Goal: Task Accomplishment & Management: Complete application form

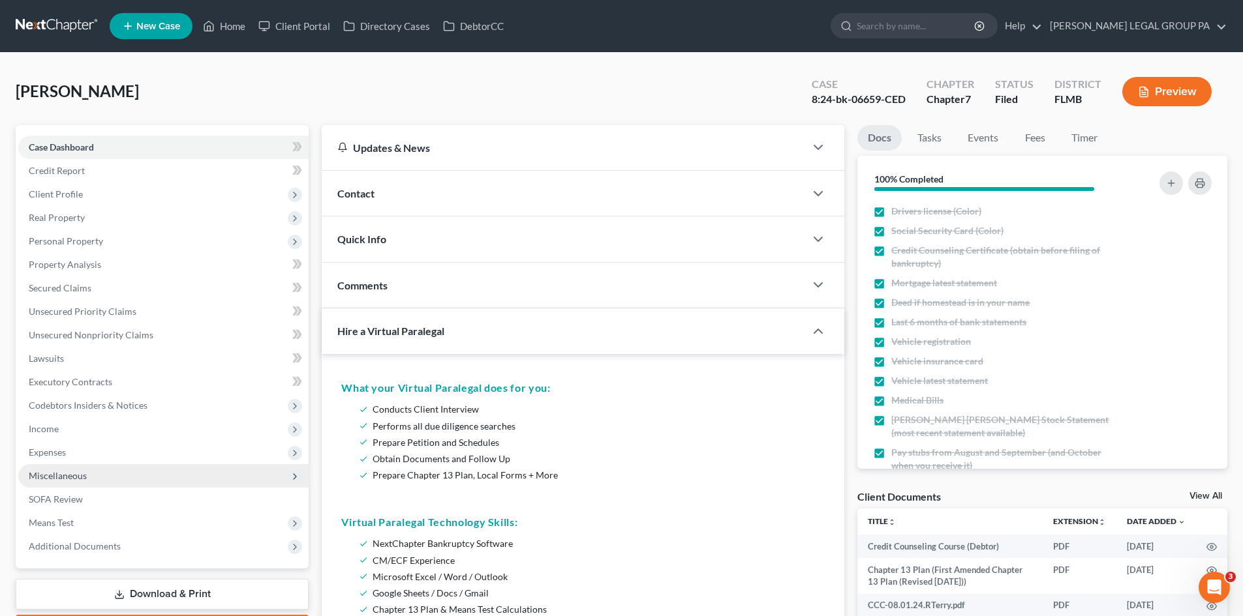
drag, startPoint x: 65, startPoint y: 456, endPoint x: 77, endPoint y: 477, distance: 24.3
click at [65, 456] on span "Expenses" at bounding box center [47, 452] width 37 height 11
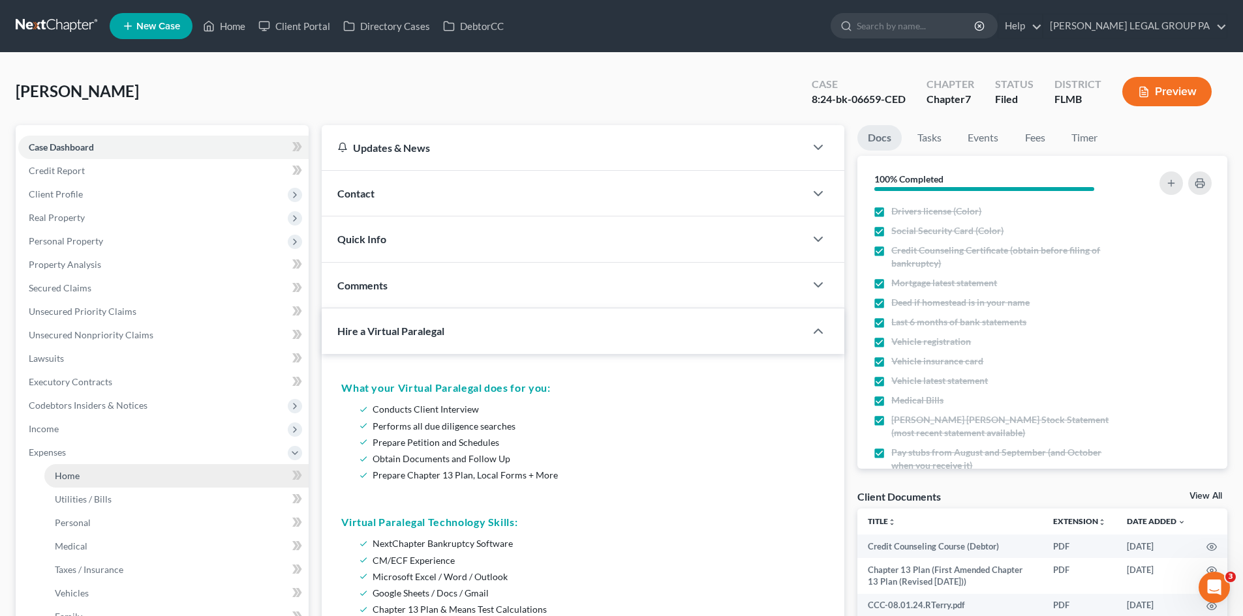
click at [83, 475] on link "Home" at bounding box center [176, 475] width 264 height 23
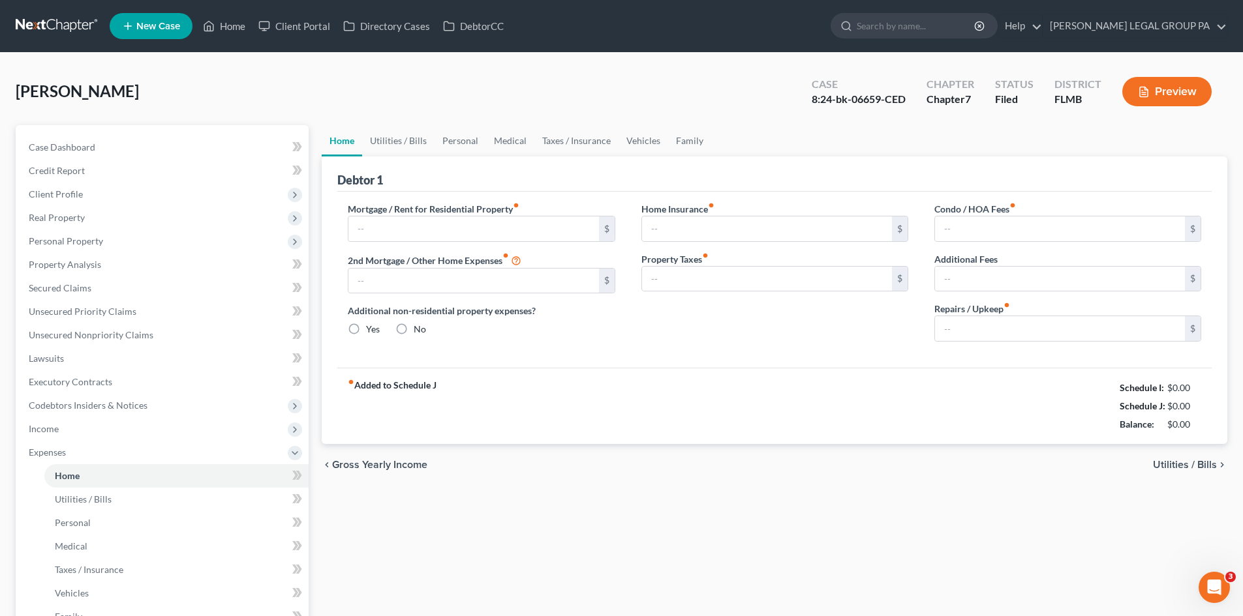
type input "2,138.00"
type input "0.00"
radio input "true"
type input "0.00"
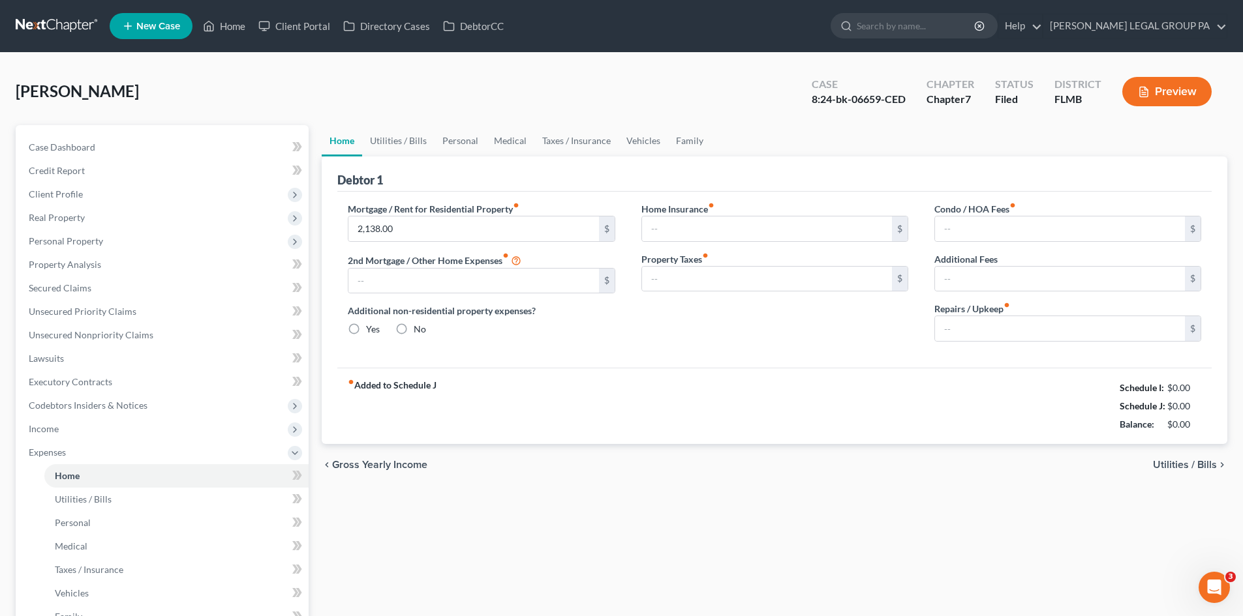
type input "0.00"
click at [397, 137] on link "Utilities / Bills" at bounding box center [398, 140] width 72 height 31
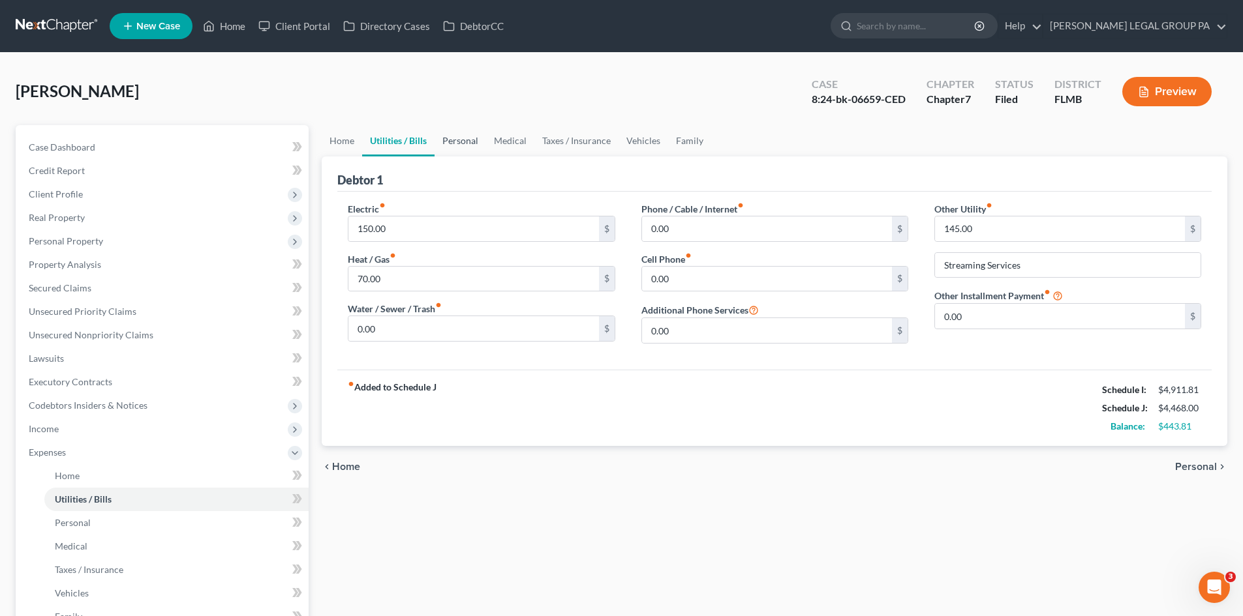
click at [461, 137] on link "Personal" at bounding box center [460, 140] width 52 height 31
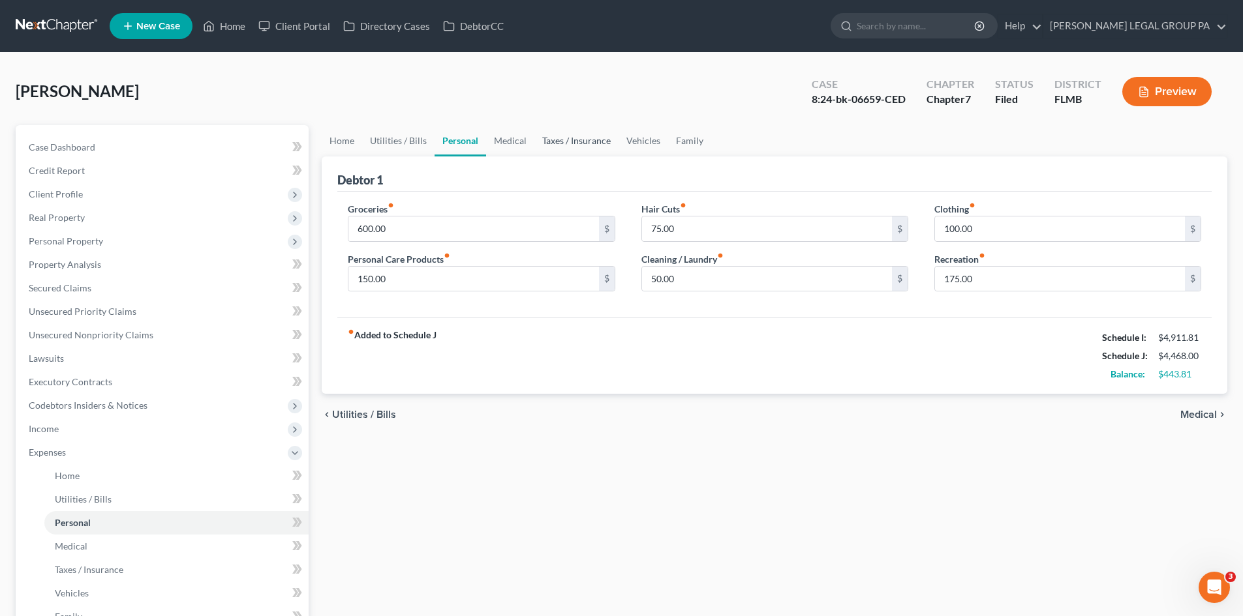
click at [542, 136] on link "Taxes / Insurance" at bounding box center [576, 140] width 84 height 31
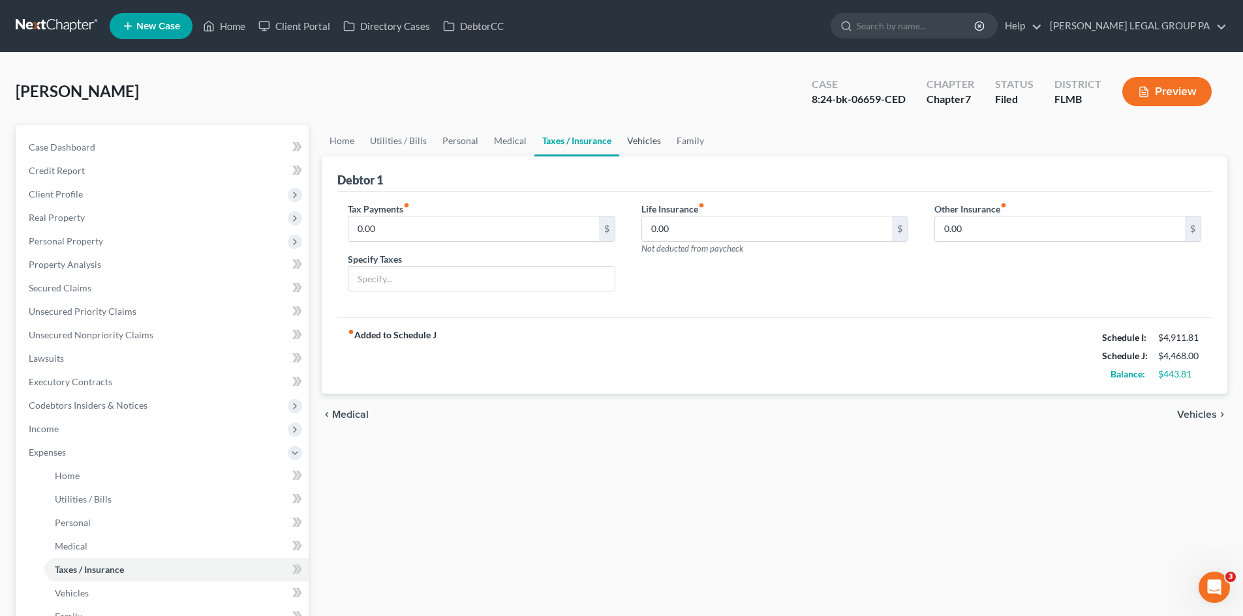
click at [629, 138] on link "Vehicles" at bounding box center [644, 140] width 50 height 31
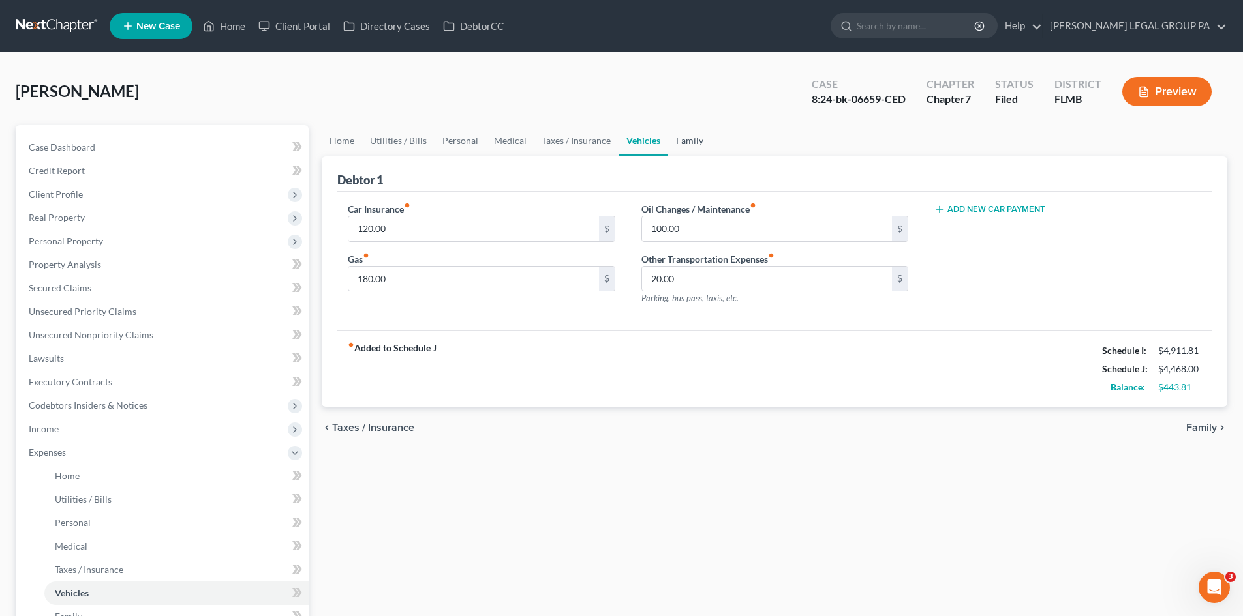
click at [697, 139] on link "Family" at bounding box center [689, 140] width 43 height 31
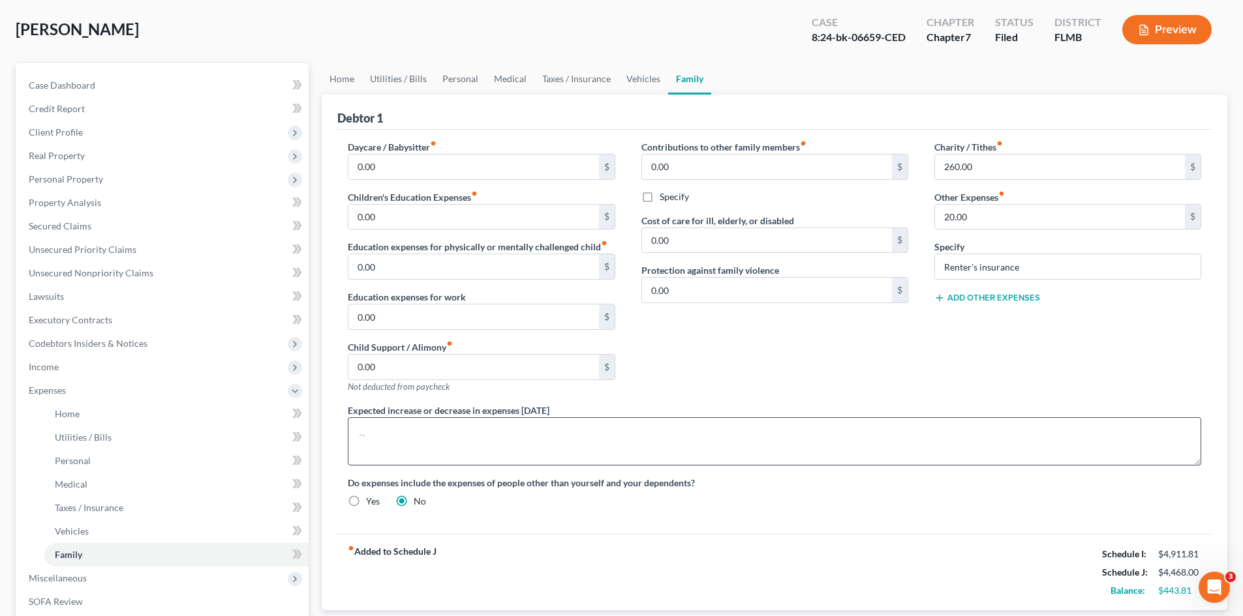
scroll to position [65, 0]
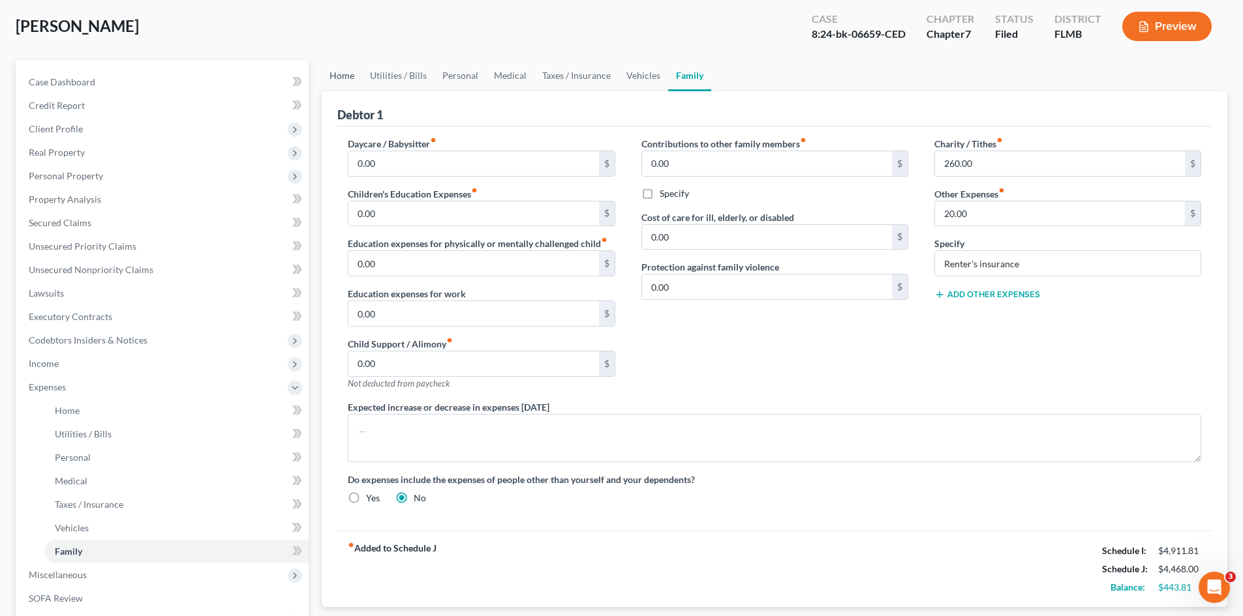
click at [343, 81] on link "Home" at bounding box center [342, 75] width 40 height 31
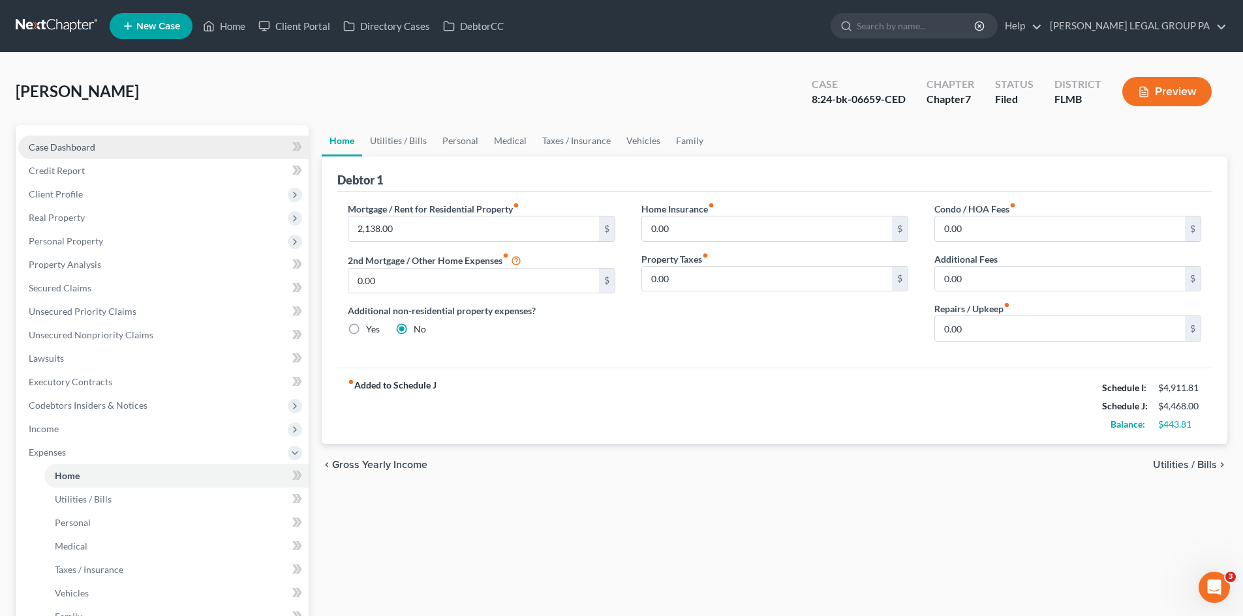
click at [158, 156] on link "Case Dashboard" at bounding box center [163, 147] width 290 height 23
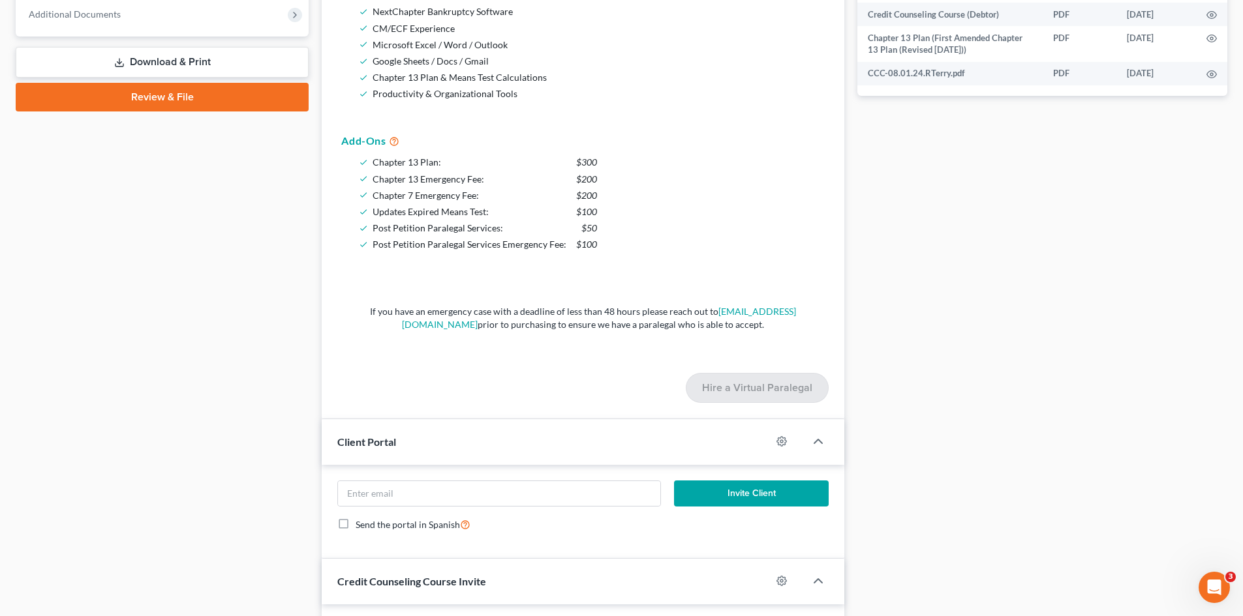
scroll to position [652, 0]
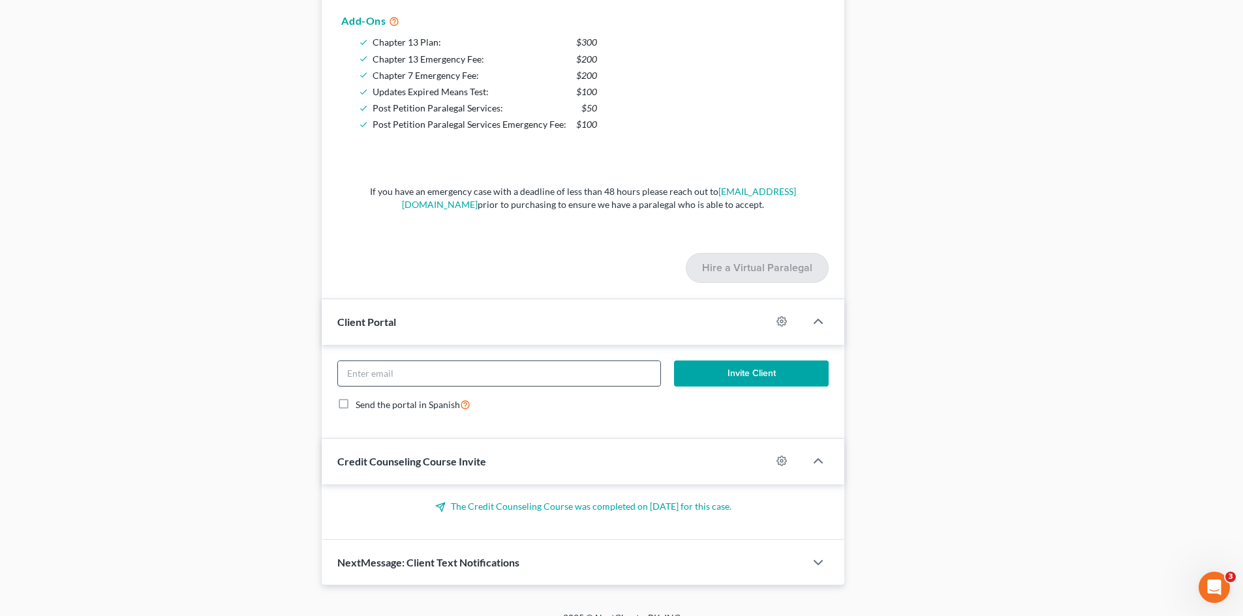
drag, startPoint x: 393, startPoint y: 374, endPoint x: 447, endPoint y: 365, distance: 55.0
click at [393, 374] on input "email" at bounding box center [499, 373] width 322 height 25
paste input "[EMAIL_ADDRESS][DOMAIN_NAME]"
type input "[EMAIL_ADDRESS][DOMAIN_NAME]"
click at [780, 317] on icon "button" at bounding box center [781, 321] width 10 height 10
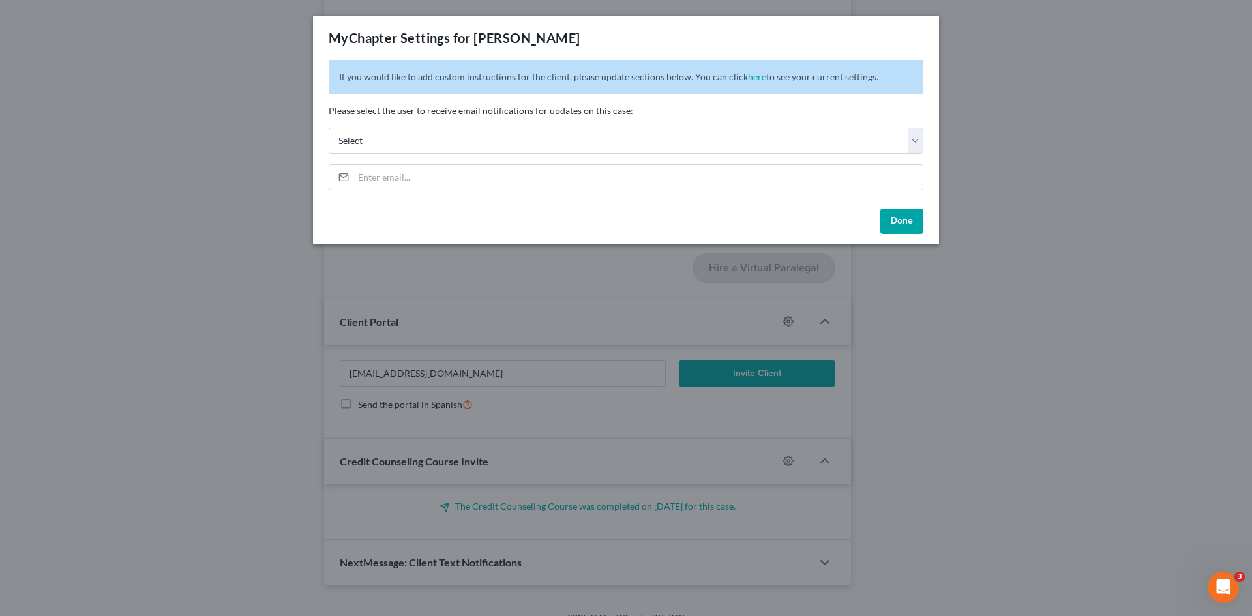
click at [1029, 155] on div "MyChapter Settings for [PERSON_NAME] If you would like to add custom instructio…" at bounding box center [626, 308] width 1252 height 616
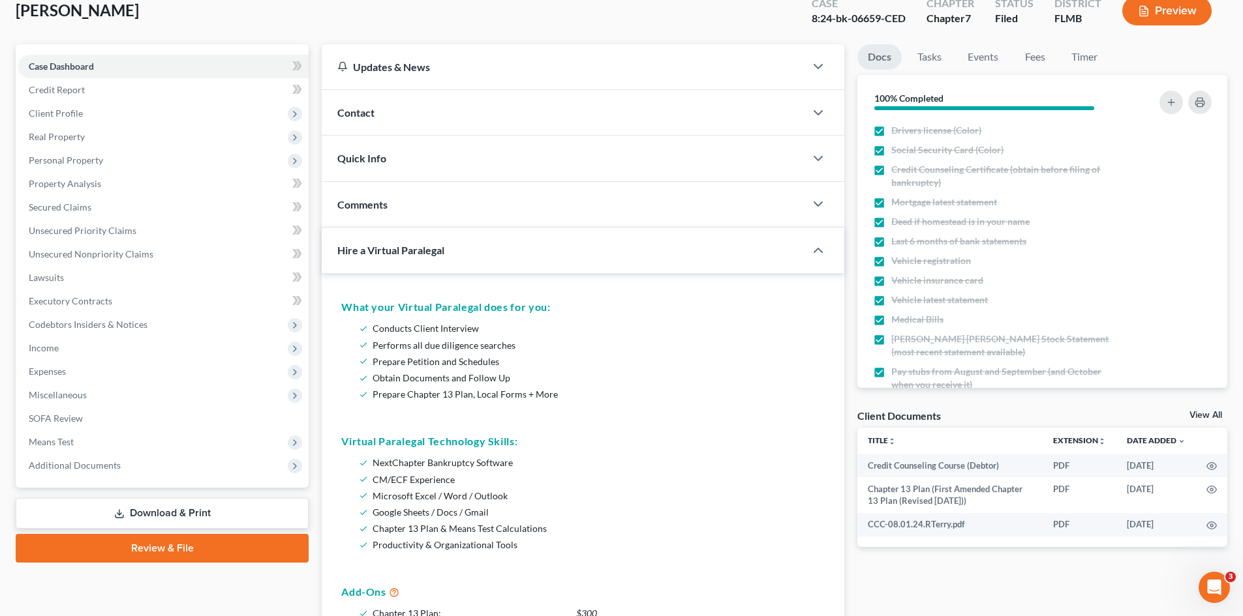
scroll to position [65, 0]
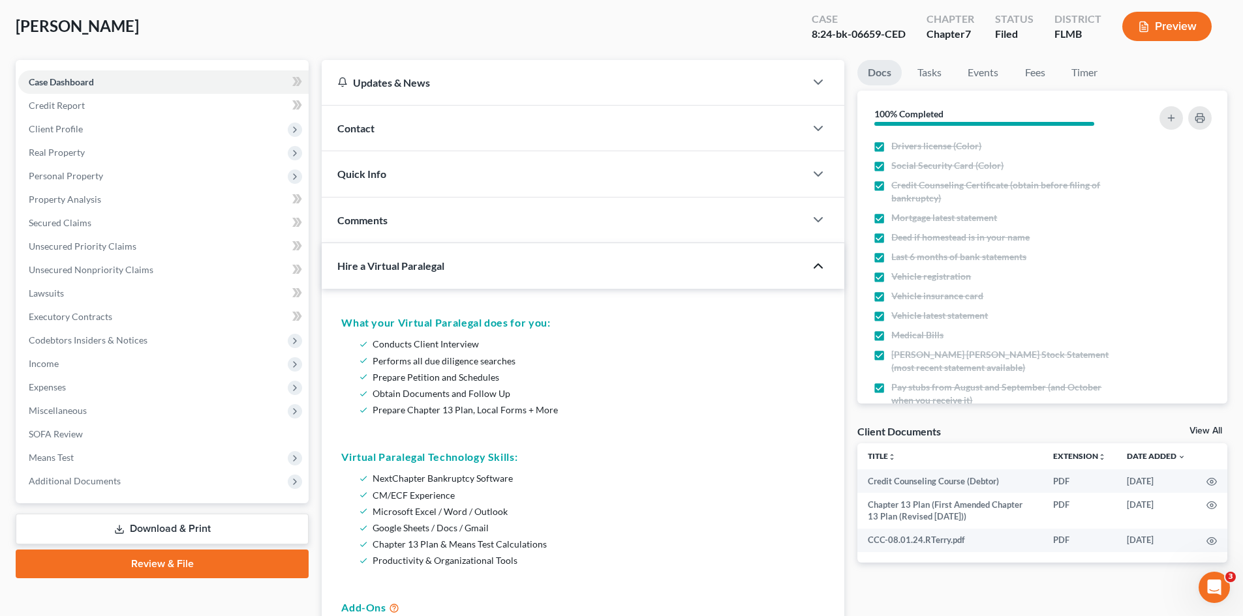
click at [825, 265] on icon "button" at bounding box center [818, 266] width 16 height 16
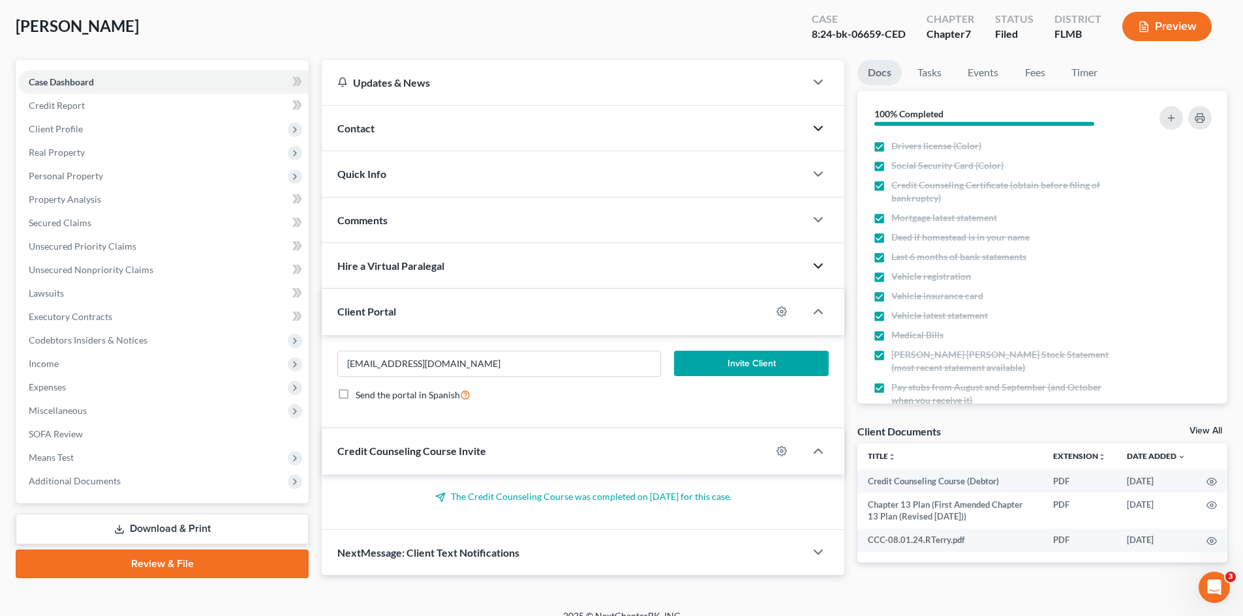
click at [814, 125] on icon "button" at bounding box center [818, 129] width 16 height 16
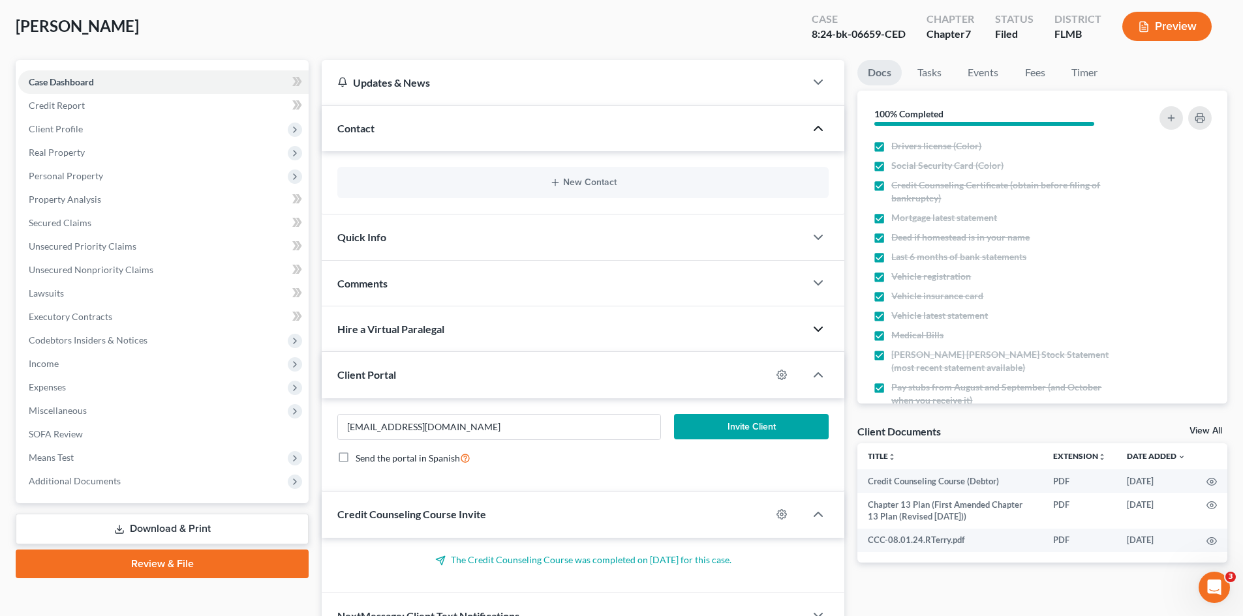
click at [814, 125] on icon "button" at bounding box center [818, 129] width 16 height 16
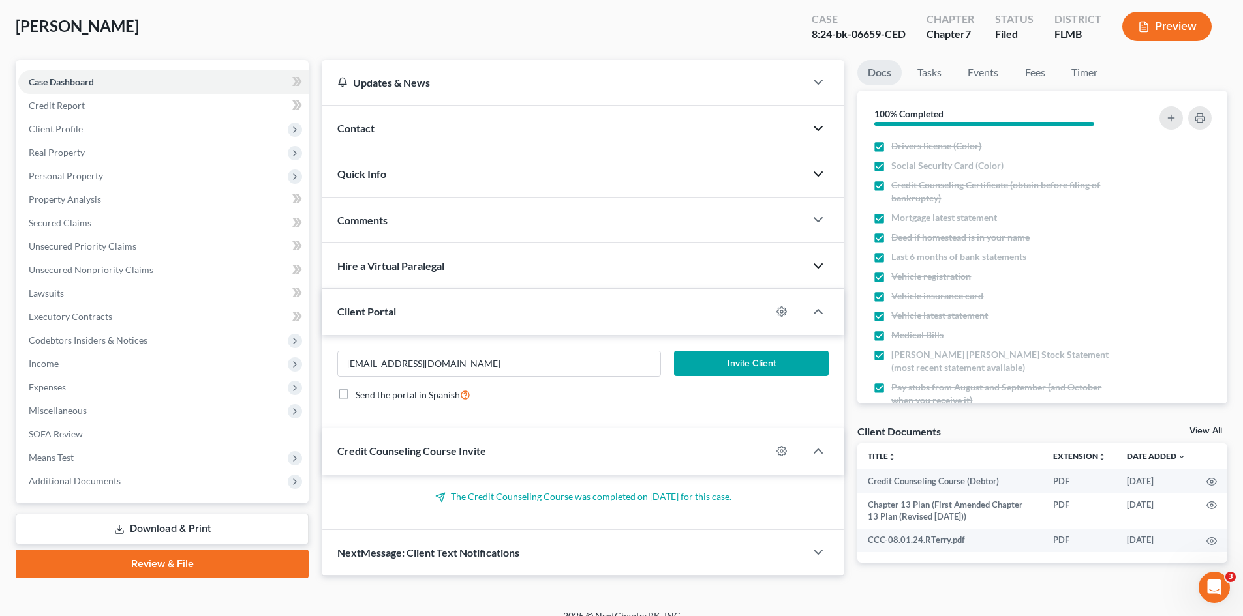
click at [822, 175] on icon "button" at bounding box center [818, 174] width 16 height 16
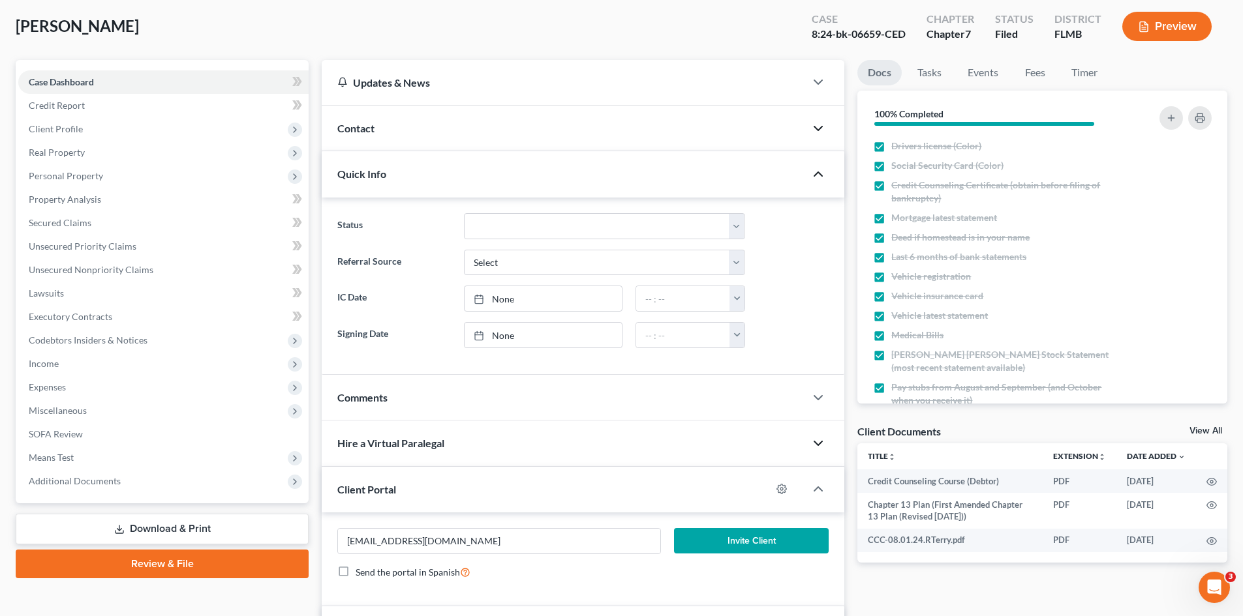
click at [822, 175] on icon "button" at bounding box center [818, 174] width 16 height 16
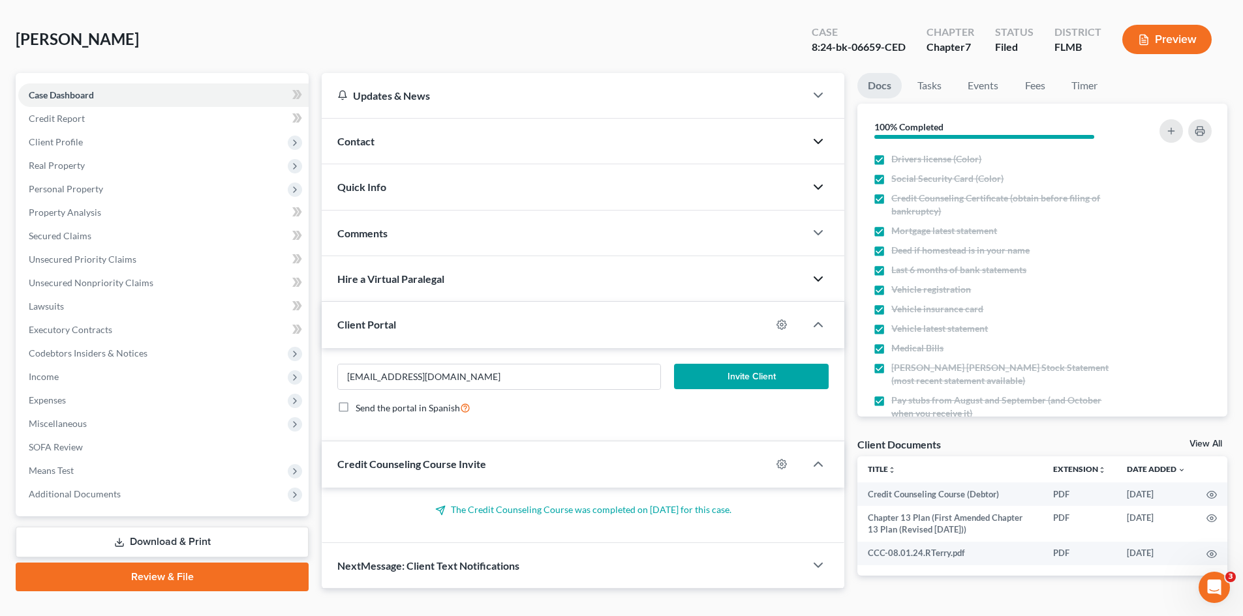
scroll to position [0, 0]
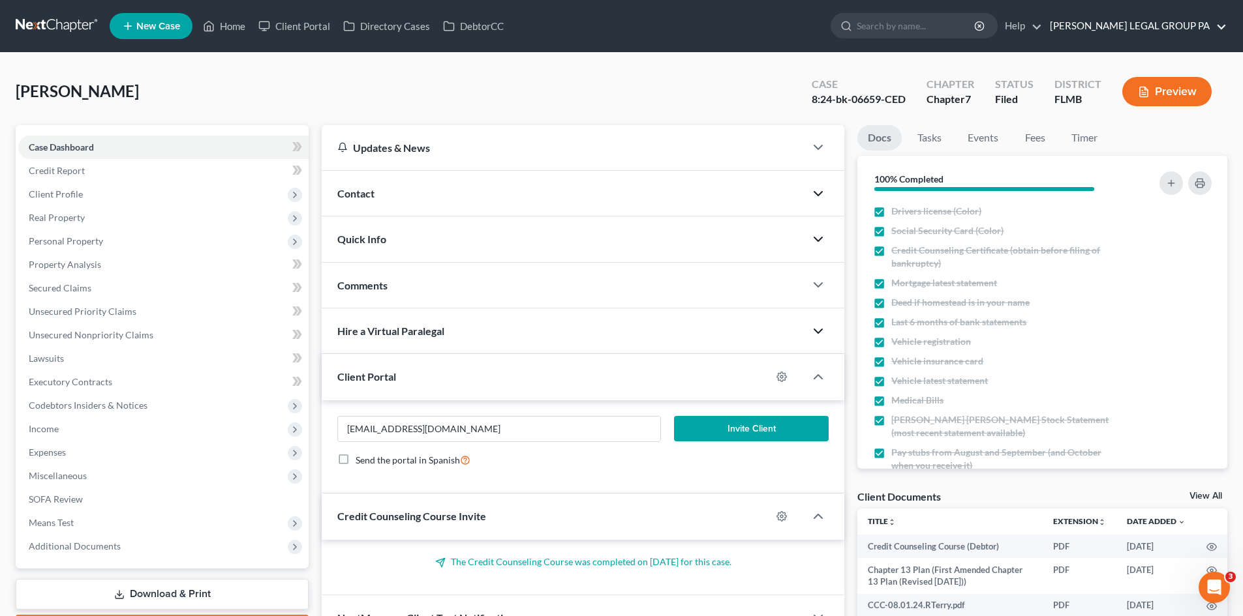
click at [1163, 17] on link "[PERSON_NAME] LEGAL GROUP PA" at bounding box center [1134, 25] width 183 height 23
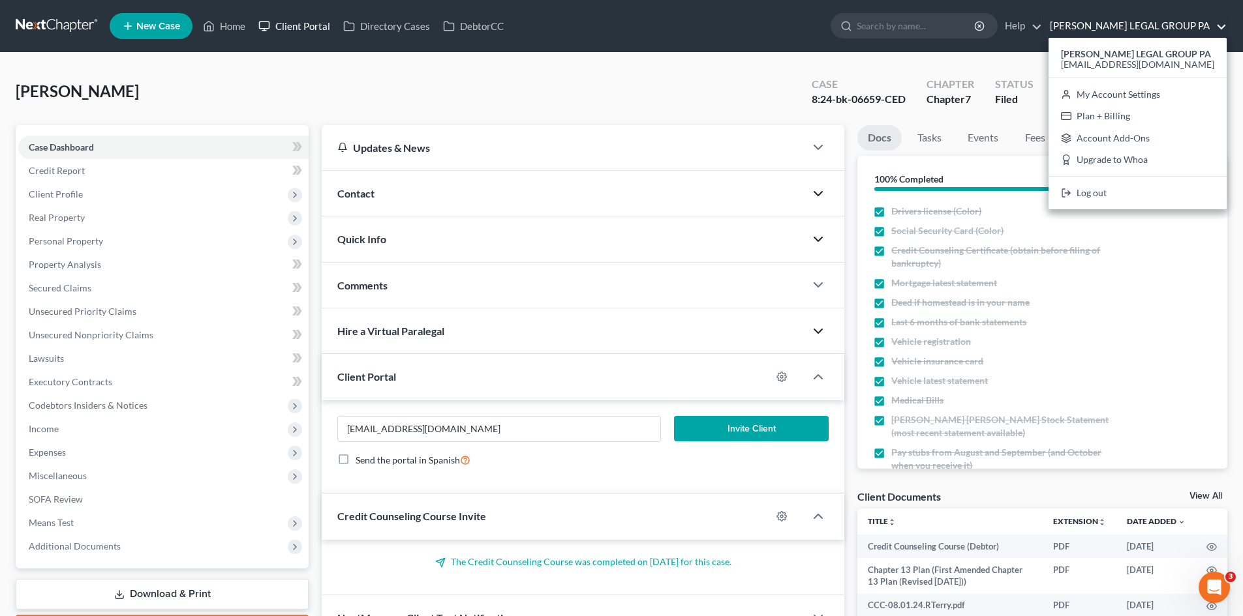
click at [315, 32] on link "Client Portal" at bounding box center [294, 25] width 85 height 23
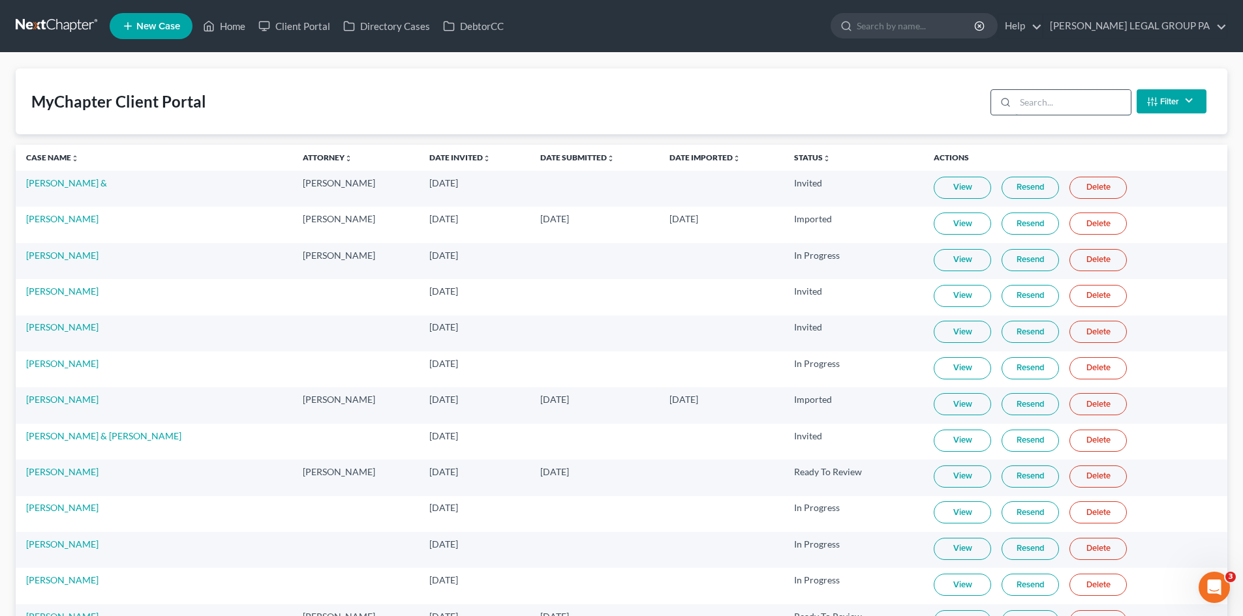
click at [1042, 100] on input "search" at bounding box center [1072, 102] width 115 height 25
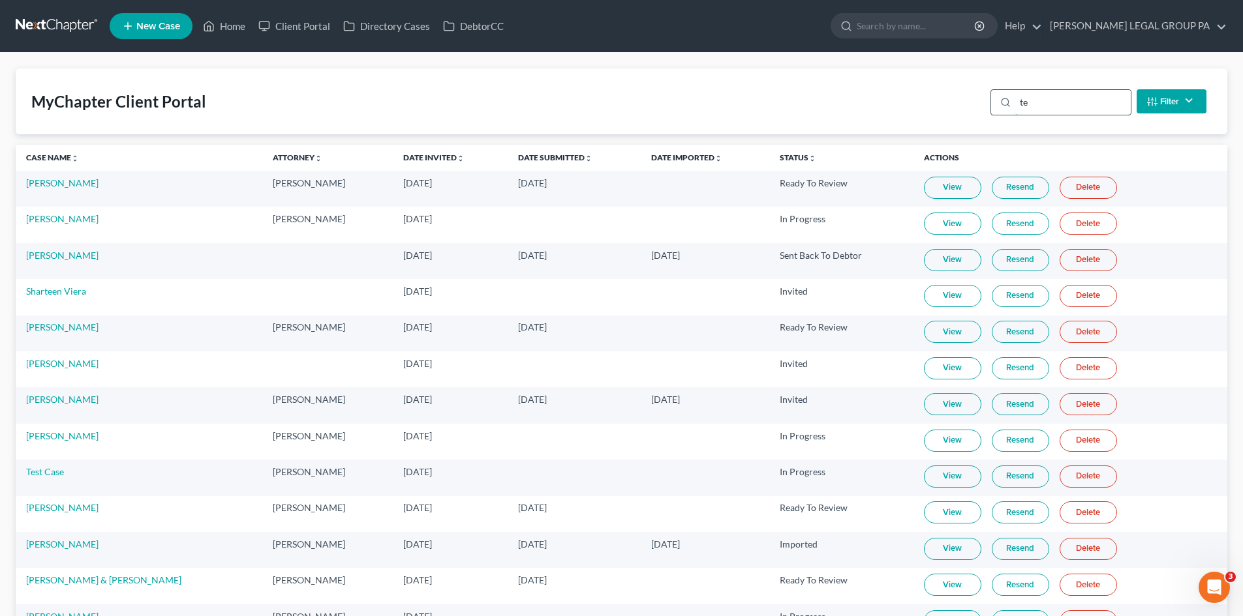
type input "t"
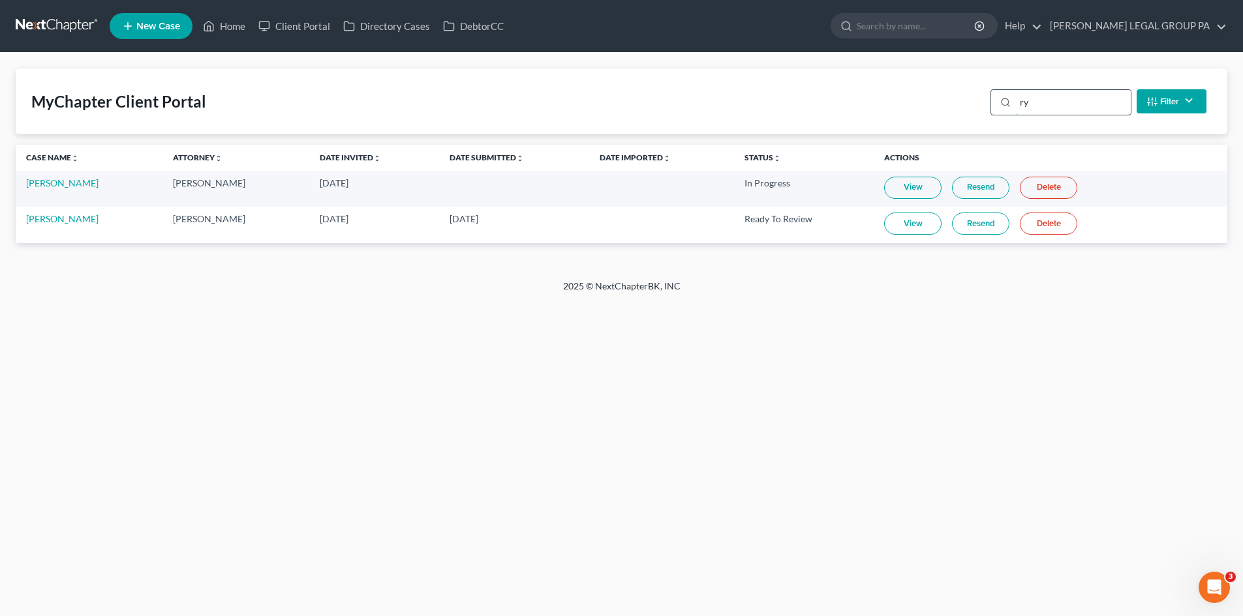
type input "r"
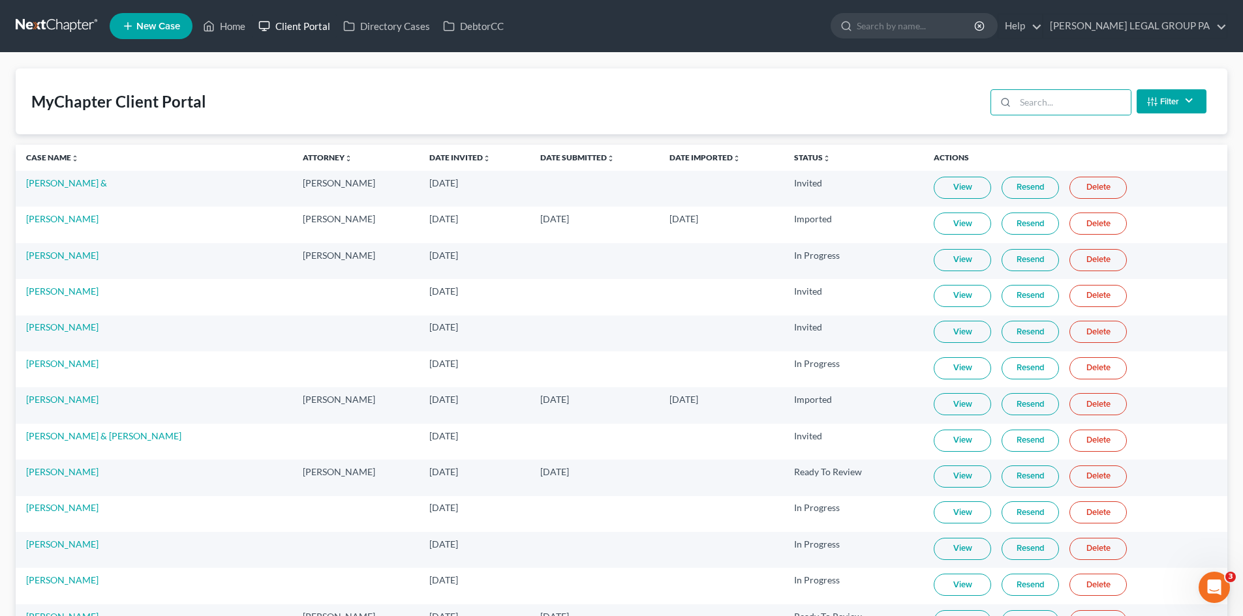
click at [309, 24] on link "Client Portal" at bounding box center [294, 25] width 85 height 23
click at [295, 31] on link "Client Portal" at bounding box center [294, 25] width 85 height 23
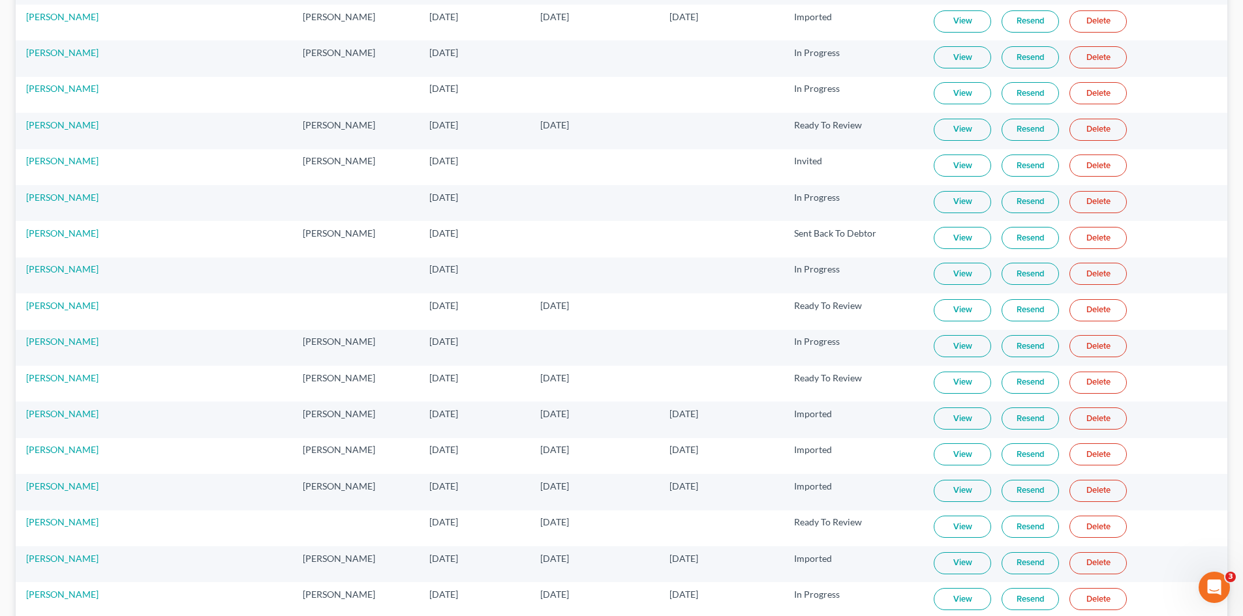
scroll to position [652, 0]
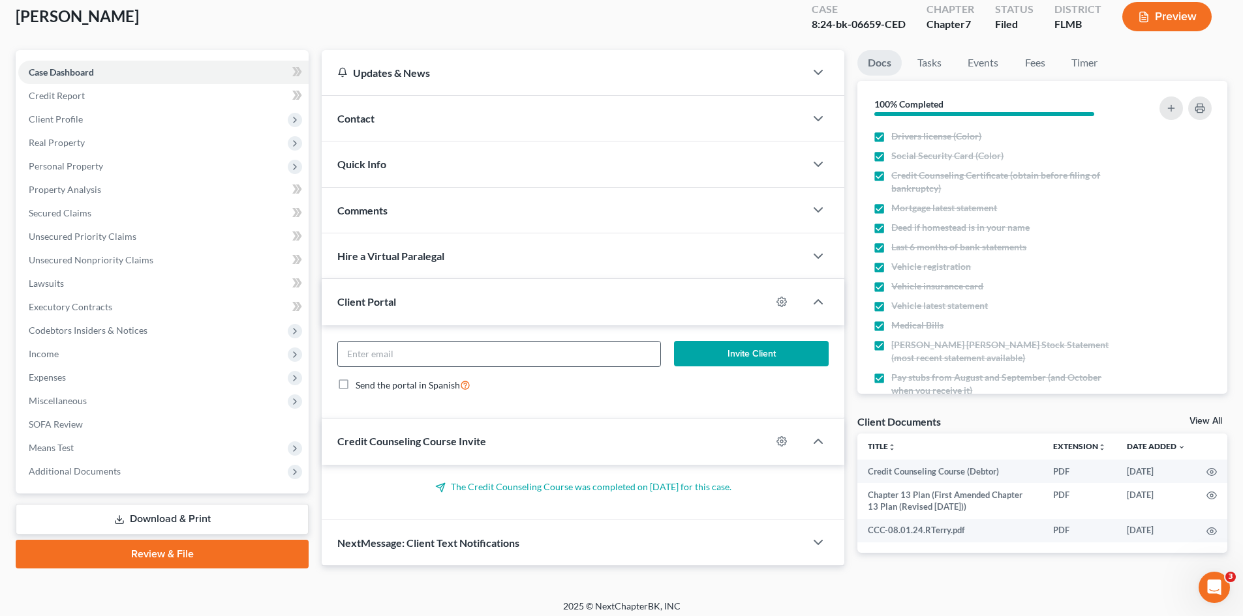
scroll to position [82, 0]
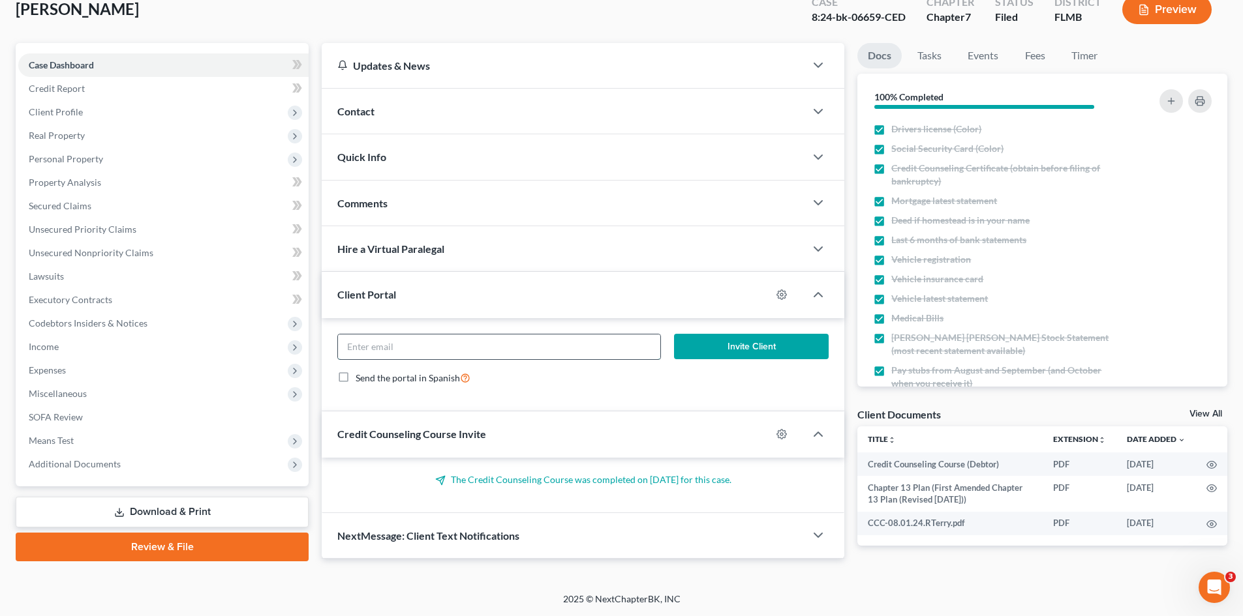
click at [611, 348] on input "email" at bounding box center [499, 347] width 322 height 25
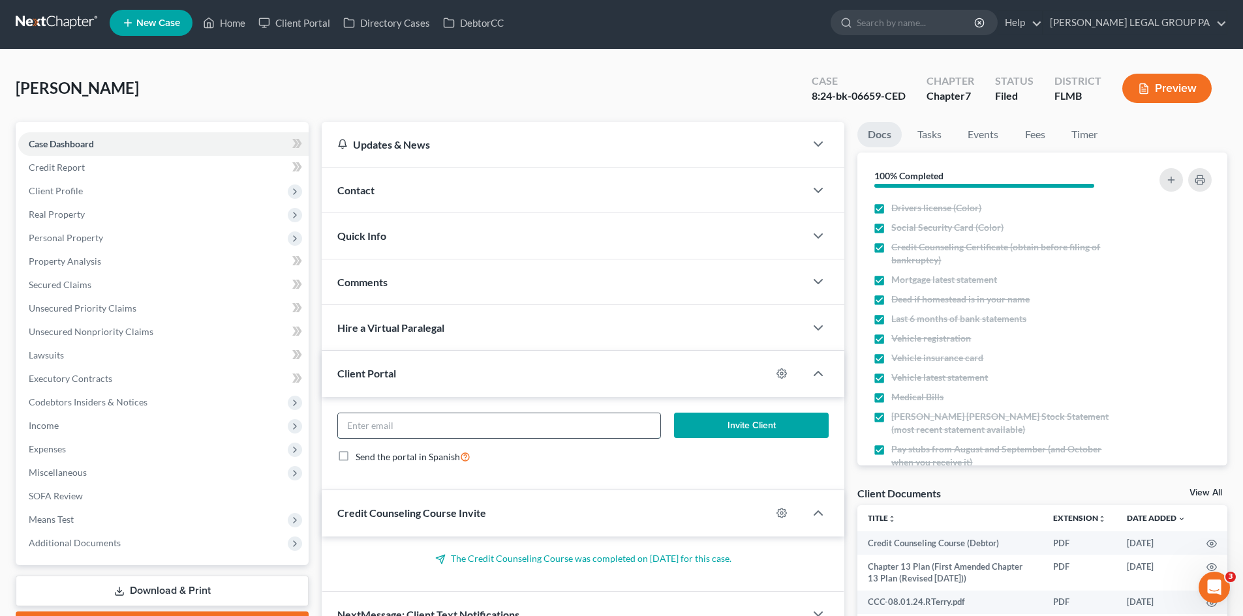
scroll to position [0, 0]
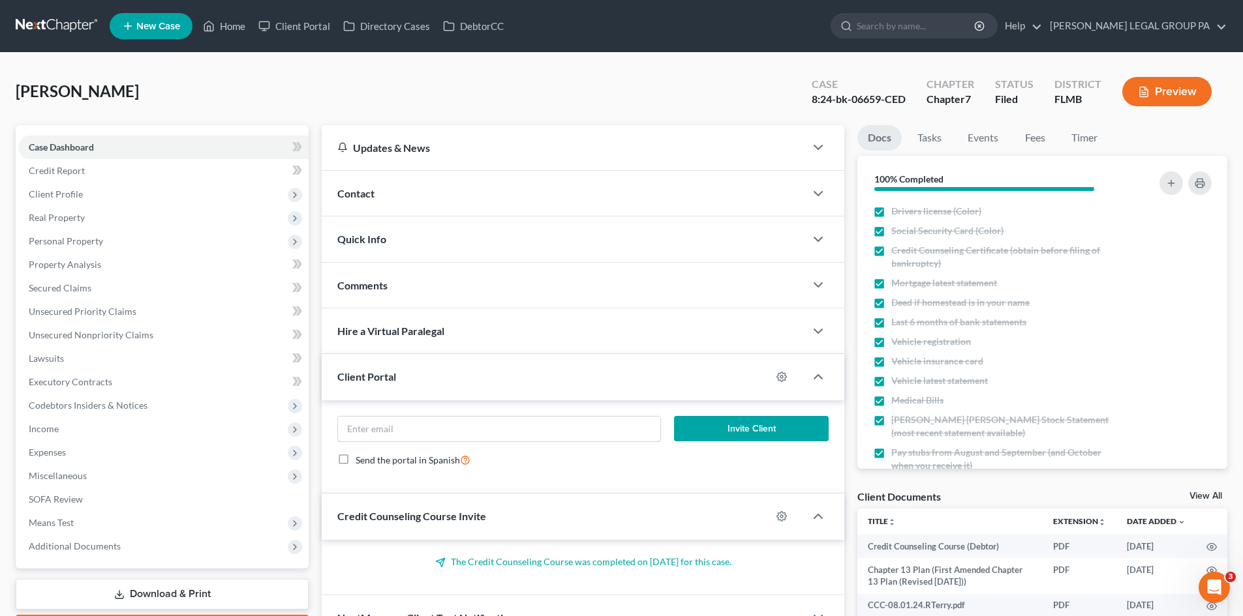
drag, startPoint x: 391, startPoint y: 423, endPoint x: 426, endPoint y: 363, distance: 69.6
click at [391, 423] on input "email" at bounding box center [499, 429] width 322 height 25
drag, startPoint x: 426, startPoint y: 363, endPoint x: 274, endPoint y: 33, distance: 364.0
click at [275, 25] on link "Client Portal" at bounding box center [294, 25] width 85 height 23
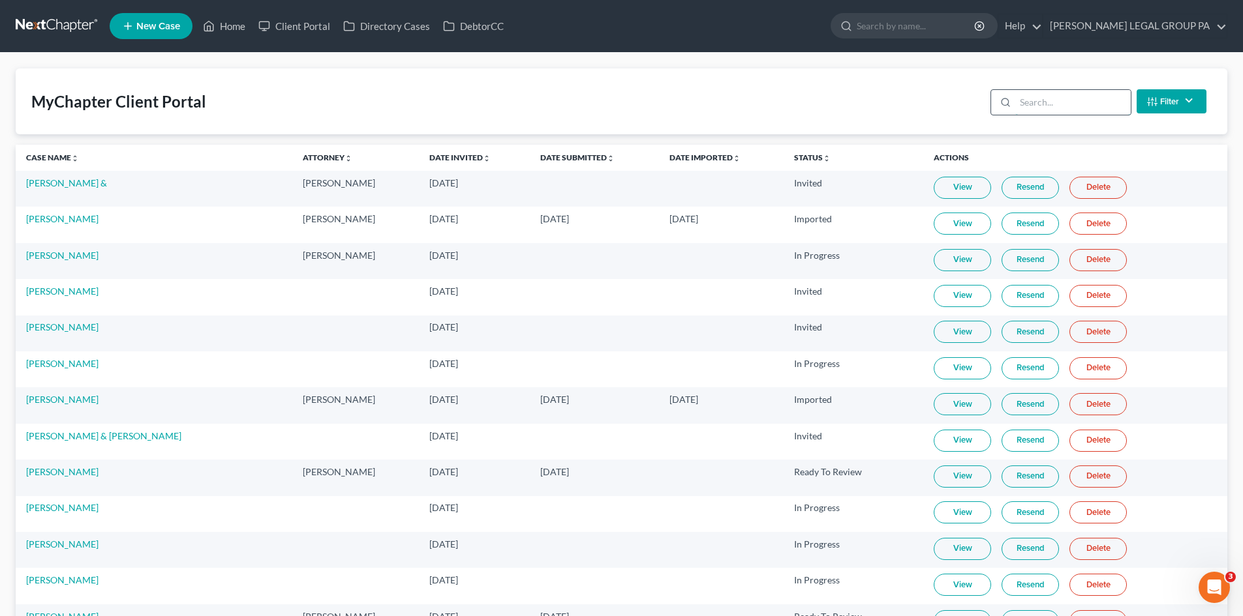
click at [1046, 98] on input "search" at bounding box center [1072, 102] width 115 height 25
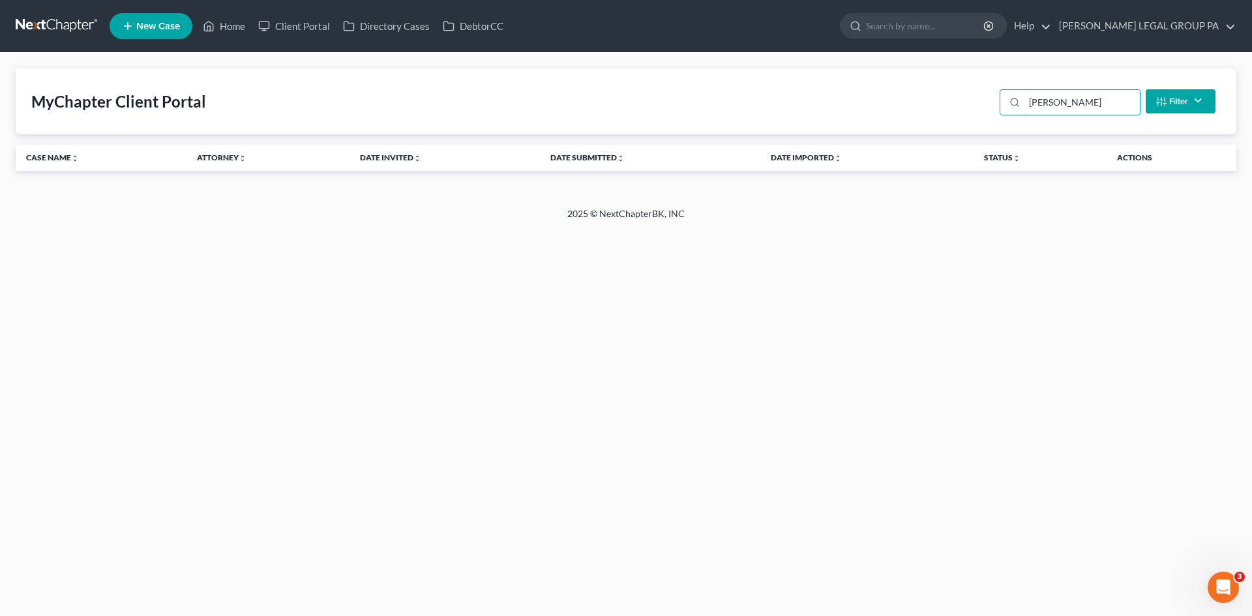
type input "[PERSON_NAME]"
click at [1192, 92] on button "Filter" at bounding box center [1181, 101] width 70 height 24
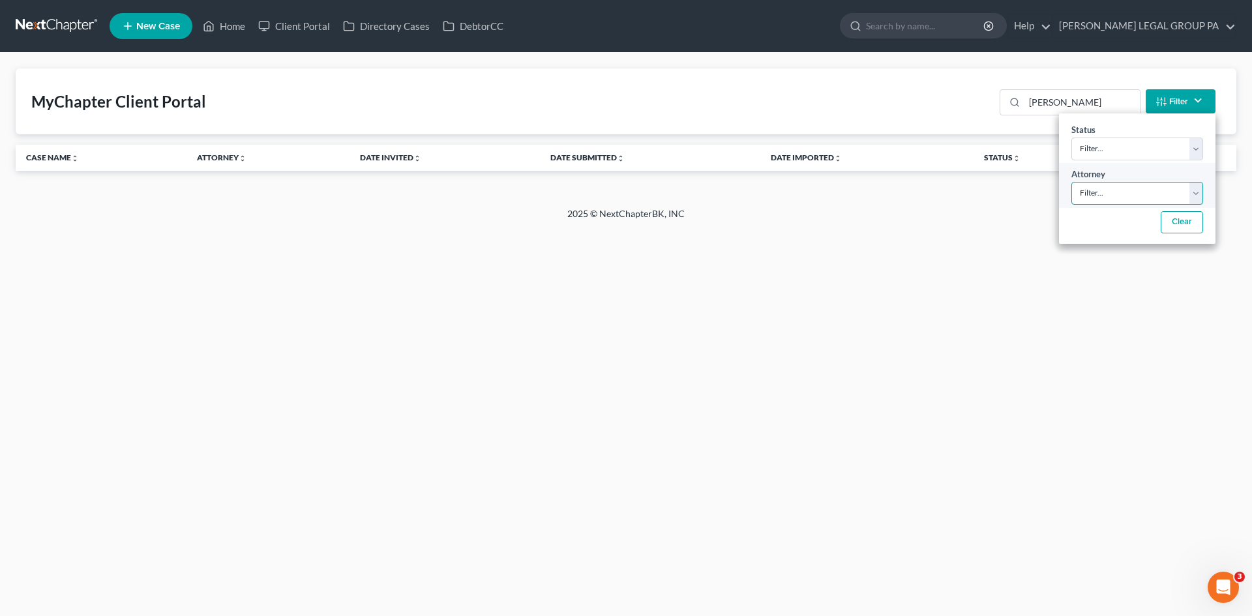
click at [1179, 194] on select "Filter... [PERSON_NAME]" at bounding box center [1138, 193] width 132 height 23
select select "0"
click at [1072, 182] on select "Filter... [PERSON_NAME]" at bounding box center [1138, 193] width 132 height 23
click at [1162, 158] on select "Filter... Invited In Progress Ready To Review Reviewed Imported Sent Back To De…" at bounding box center [1138, 149] width 132 height 23
click at [1025, 286] on div "Home New Case Client Portal Directory Cases DebtorCC [PERSON_NAME] LEGAL GROUP …" at bounding box center [626, 308] width 1252 height 616
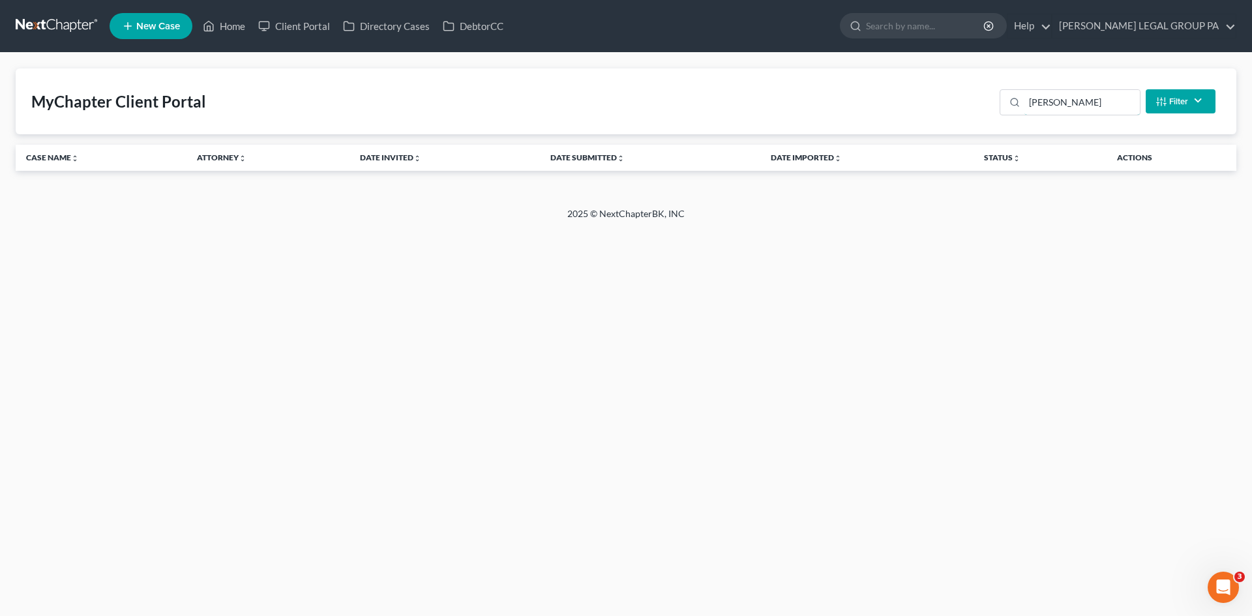
drag, startPoint x: 1089, startPoint y: 109, endPoint x: 845, endPoint y: 100, distance: 244.1
click at [849, 103] on div "MyChapter Client Portal [PERSON_NAME] Filter Status Filter... Invited In Progre…" at bounding box center [626, 101] width 1221 height 66
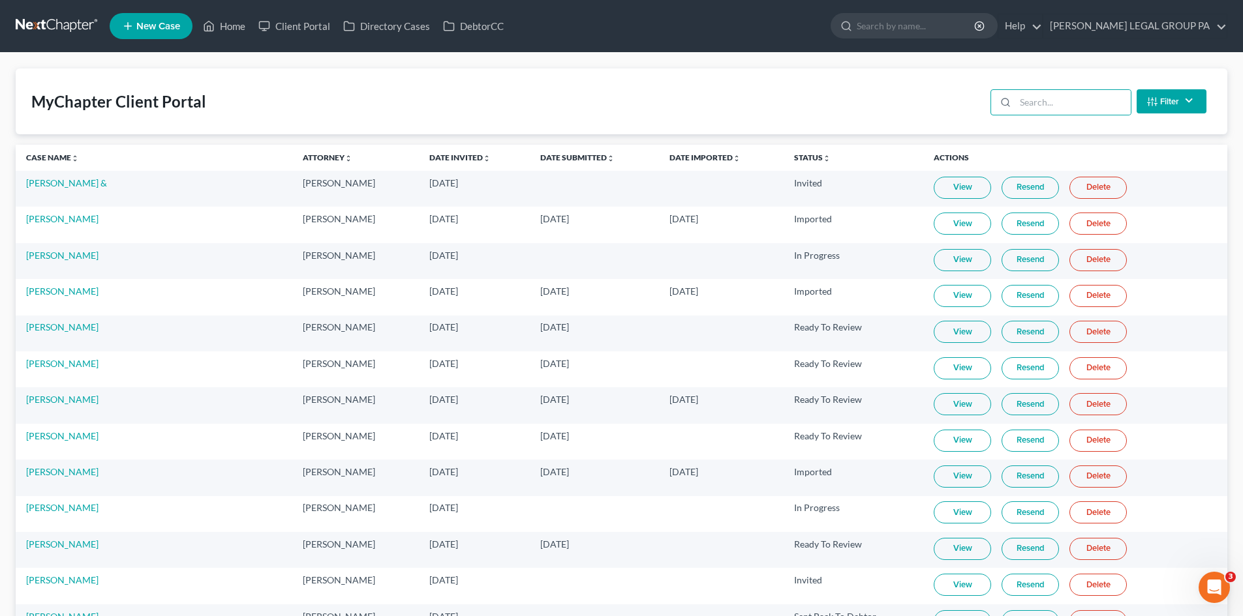
click at [622, 86] on div "MyChapter Client Portal Filter Status Filter... Invited In Progress Ready To Re…" at bounding box center [621, 101] width 1211 height 66
drag, startPoint x: 235, startPoint y: 20, endPoint x: 774, endPoint y: 282, distance: 599.8
click at [235, 20] on link "Home" at bounding box center [223, 25] width 55 height 23
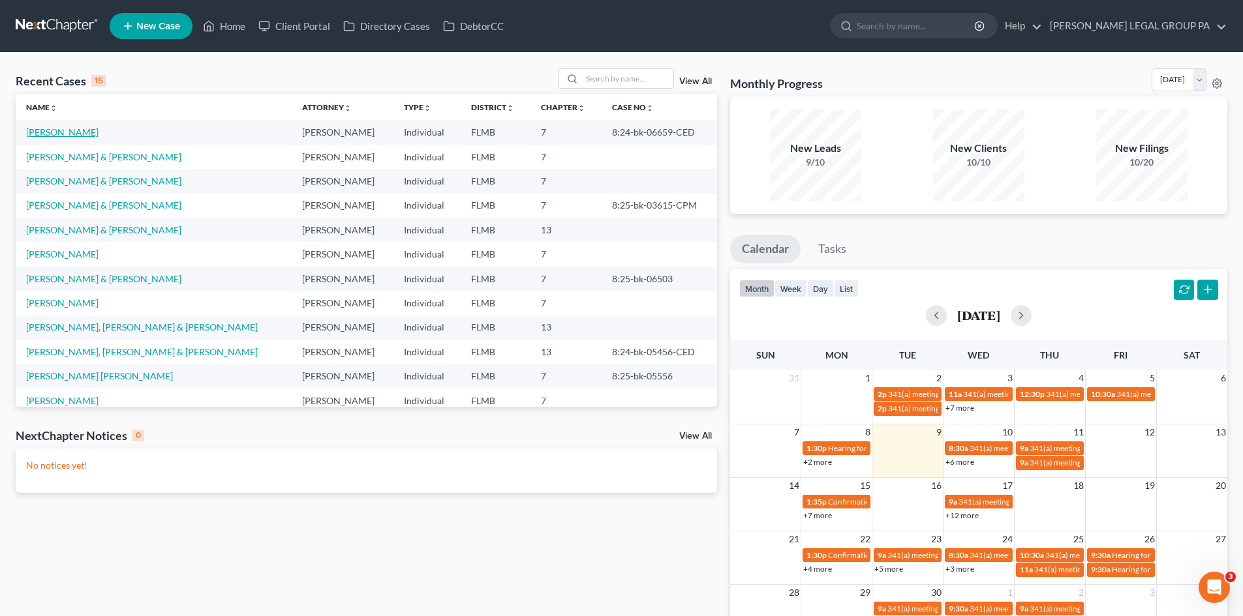
click at [55, 130] on link "[PERSON_NAME]" at bounding box center [62, 132] width 72 height 11
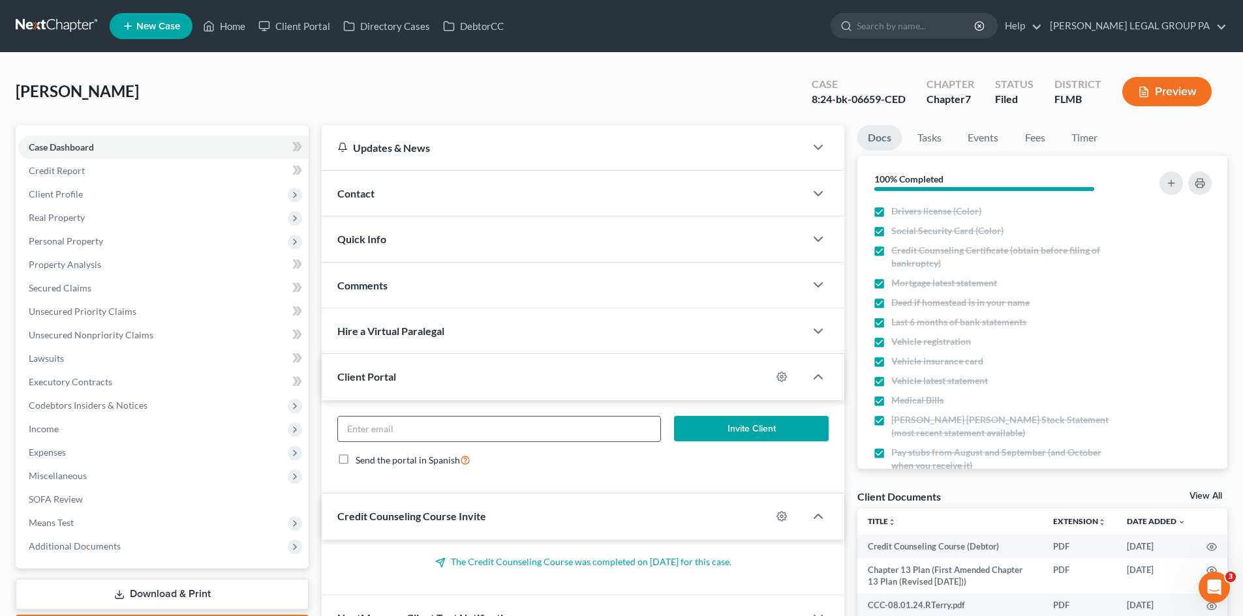
click at [421, 433] on input "email" at bounding box center [499, 429] width 322 height 25
paste input "[EMAIL_ADDRESS][DOMAIN_NAME]"
type input "[EMAIL_ADDRESS][DOMAIN_NAME]"
drag, startPoint x: 673, startPoint y: 495, endPoint x: 751, endPoint y: 423, distance: 107.1
click at [673, 495] on div "Credit Counseling Course Invite" at bounding box center [546, 516] width 449 height 45
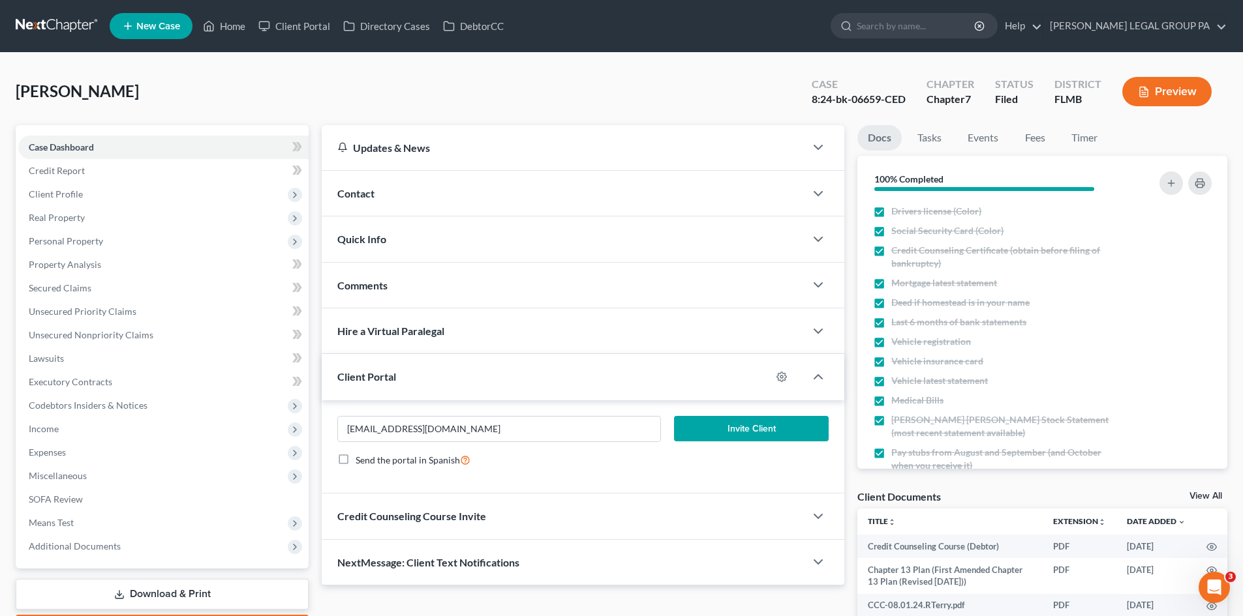
click at [751, 423] on button "Invite Client" at bounding box center [751, 429] width 155 height 26
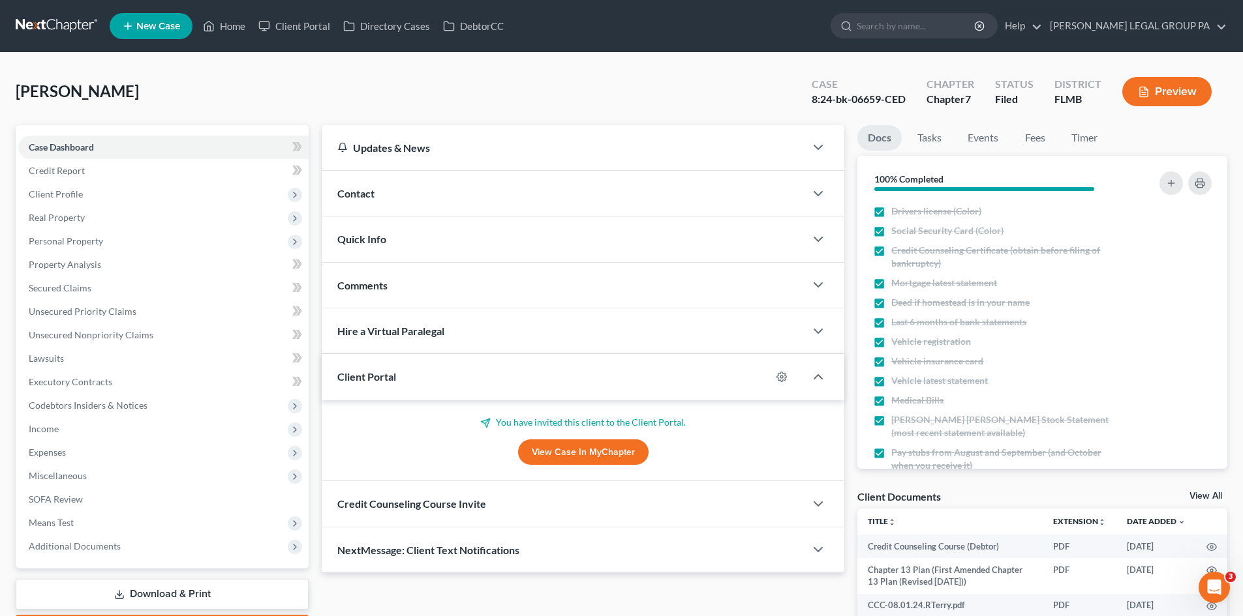
click at [548, 449] on link "View Case in MyChapter" at bounding box center [583, 453] width 130 height 26
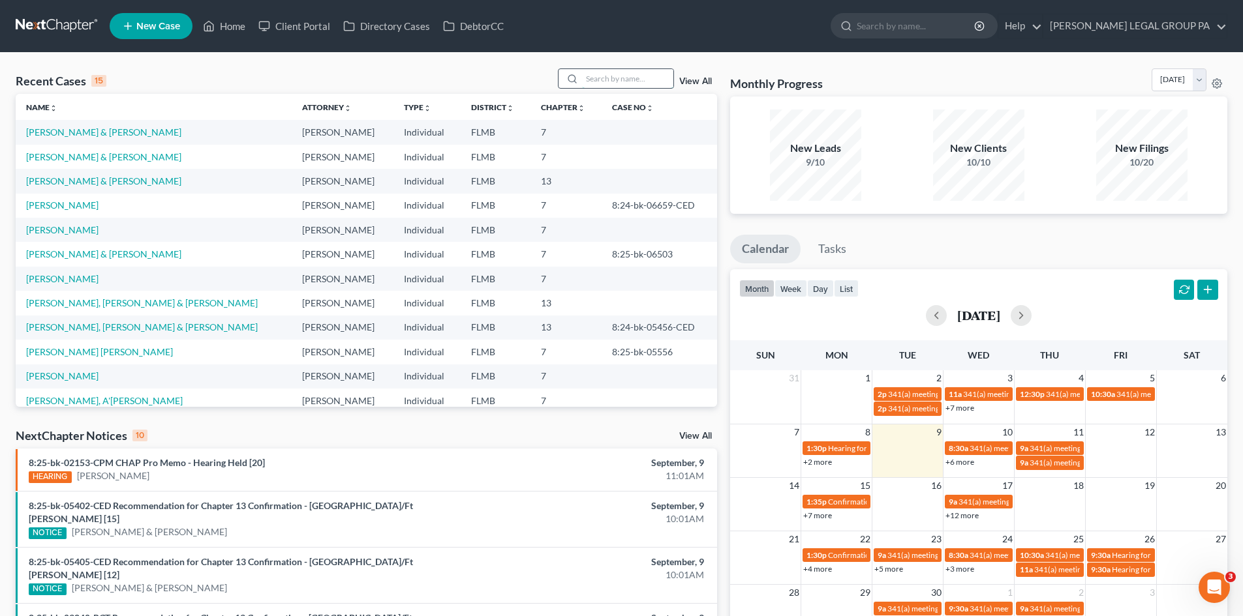
click at [623, 80] on input "search" at bounding box center [627, 78] width 91 height 19
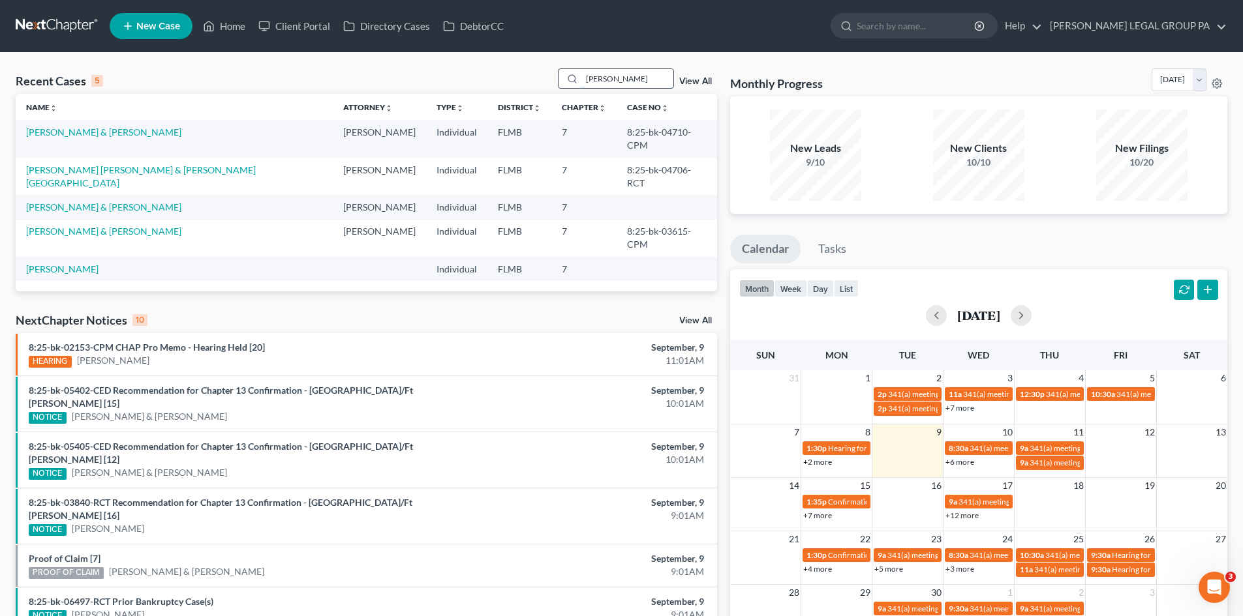
type input "[PERSON_NAME]"
click at [110, 220] on td "[PERSON_NAME] & [PERSON_NAME]" at bounding box center [174, 238] width 317 height 37
click at [110, 226] on link "[PERSON_NAME] & [PERSON_NAME]" at bounding box center [103, 231] width 155 height 11
